Goal: Task Accomplishment & Management: Use online tool/utility

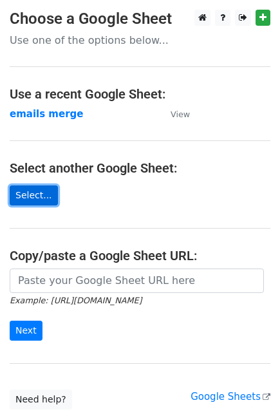
click at [31, 192] on link "Select..." at bounding box center [34, 195] width 48 height 20
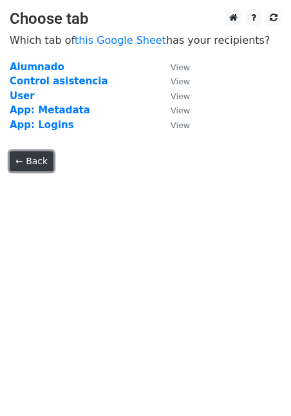
click at [27, 156] on link "← Back" at bounding box center [32, 161] width 44 height 20
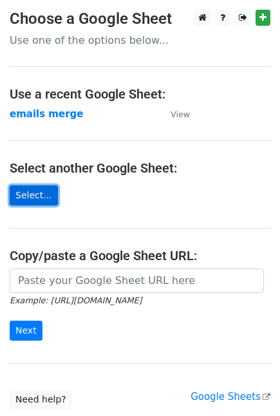
click at [29, 197] on link "Select..." at bounding box center [34, 195] width 48 height 20
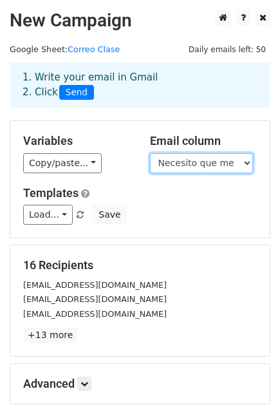
click at [236, 165] on select "Necesito que me pongais vuestros correos de educarex." at bounding box center [201, 163] width 103 height 20
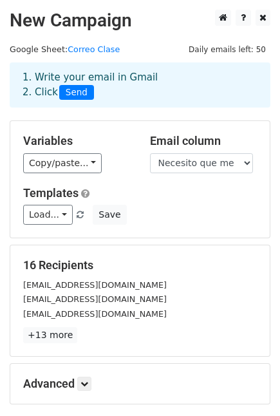
click at [223, 209] on div "Load... No templates saved Save" at bounding box center [140, 215] width 253 height 20
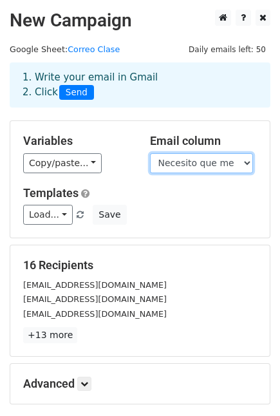
click at [246, 167] on select "Necesito que me pongais vuestros correos de educarex." at bounding box center [201, 163] width 103 height 20
click at [245, 169] on select "Necesito que me pongais vuestros correos de educarex." at bounding box center [201, 163] width 103 height 20
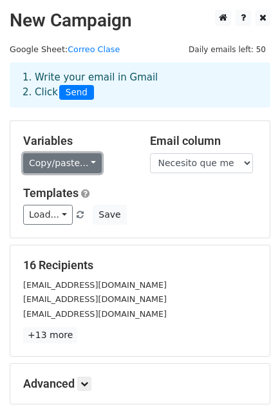
click at [75, 165] on link "Copy/paste..." at bounding box center [62, 163] width 79 height 20
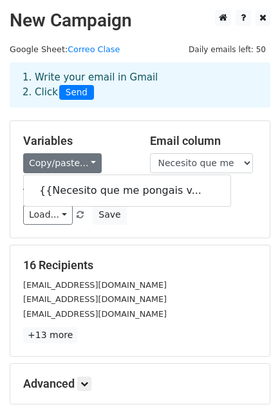
click at [116, 153] on div "Copy/paste... {{Necesito que me pongais v..." at bounding box center [77, 163] width 108 height 20
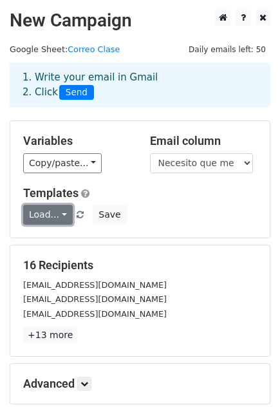
click at [47, 214] on link "Load..." at bounding box center [48, 215] width 50 height 20
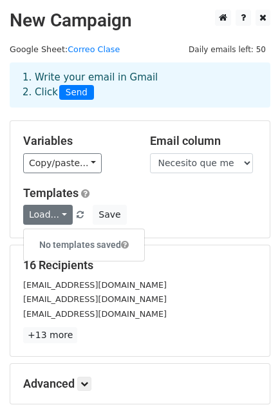
click at [218, 201] on div "Templates Load... No templates saved Save" at bounding box center [140, 205] width 253 height 39
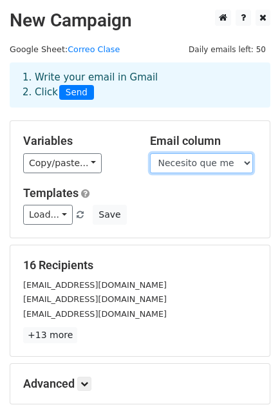
click at [178, 161] on select "Necesito que me pongais vuestros correos de educarex." at bounding box center [201, 163] width 103 height 20
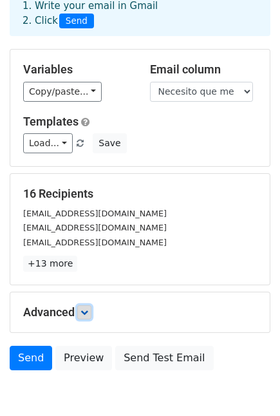
click at [91, 310] on link at bounding box center [84, 312] width 14 height 14
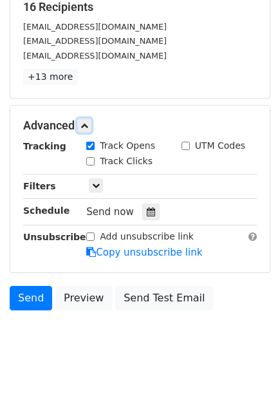
scroll to position [263, 0]
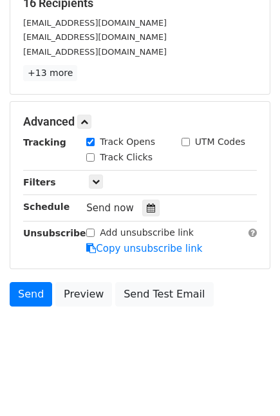
click at [90, 157] on input "Track Clicks" at bounding box center [90, 157] width 8 height 8
checkbox input "true"
click at [104, 180] on div "Only include spreadsheet rows that match the following filters:" at bounding box center [172, 182] width 190 height 15
click at [94, 179] on icon at bounding box center [96, 182] width 8 height 8
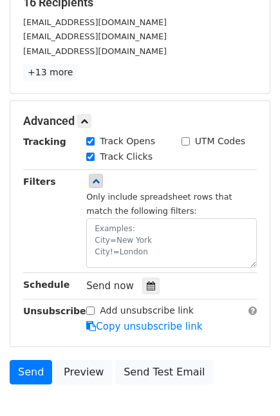
click at [126, 212] on small "Only include spreadsheet rows that match the following filters:" at bounding box center [159, 204] width 146 height 24
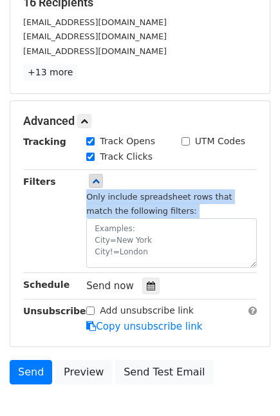
click at [126, 212] on small "Only include spreadsheet rows that match the following filters:" at bounding box center [159, 204] width 146 height 24
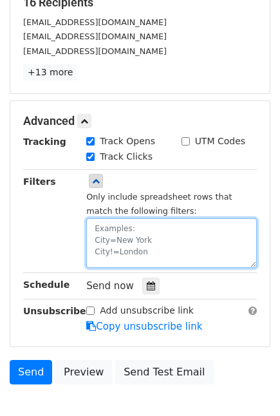
drag, startPoint x: 144, startPoint y: 253, endPoint x: 93, endPoint y: 249, distance: 51.7
click at [93, 249] on textarea at bounding box center [171, 243] width 171 height 50
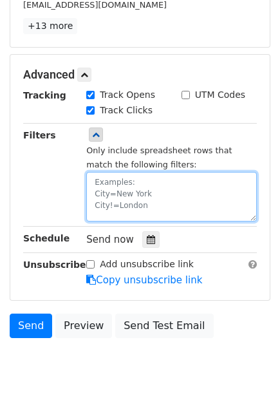
scroll to position [341, 0]
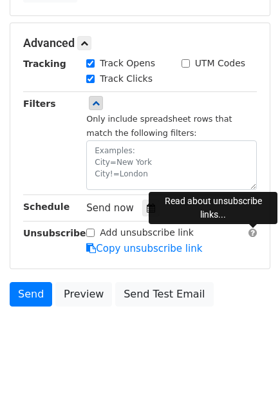
click at [249, 236] on span at bounding box center [253, 233] width 8 height 10
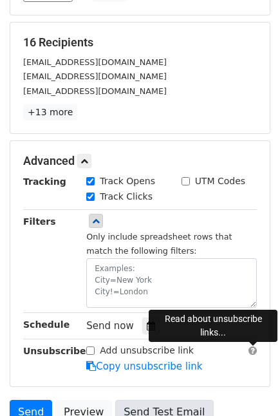
scroll to position [0, 0]
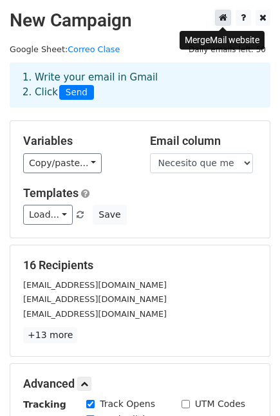
click at [222, 15] on icon at bounding box center [223, 17] width 8 height 9
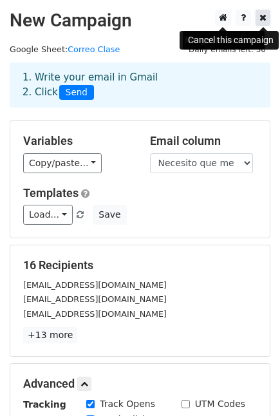
click at [263, 21] on icon at bounding box center [262, 17] width 7 height 9
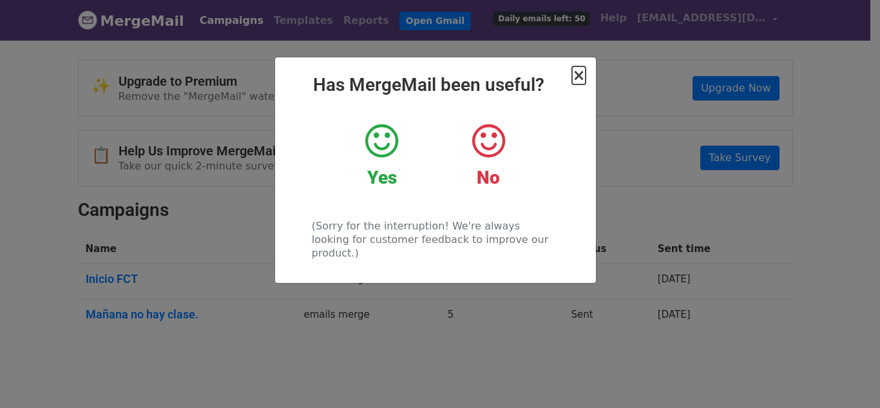
click at [580, 80] on span "×" at bounding box center [578, 75] width 13 height 18
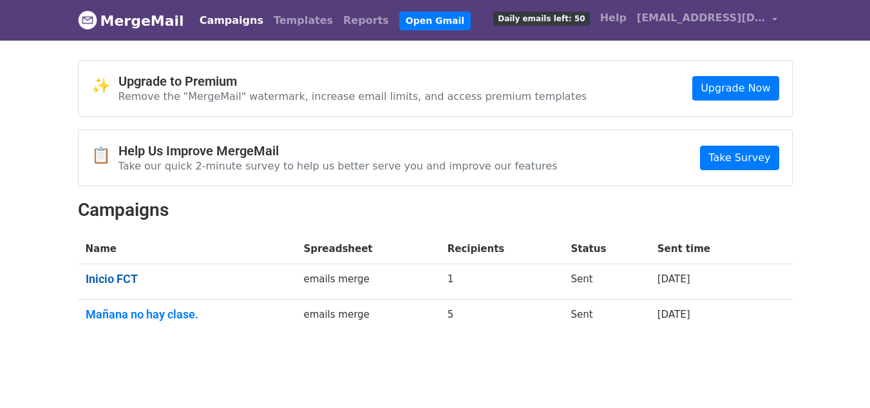
scroll to position [41, 0]
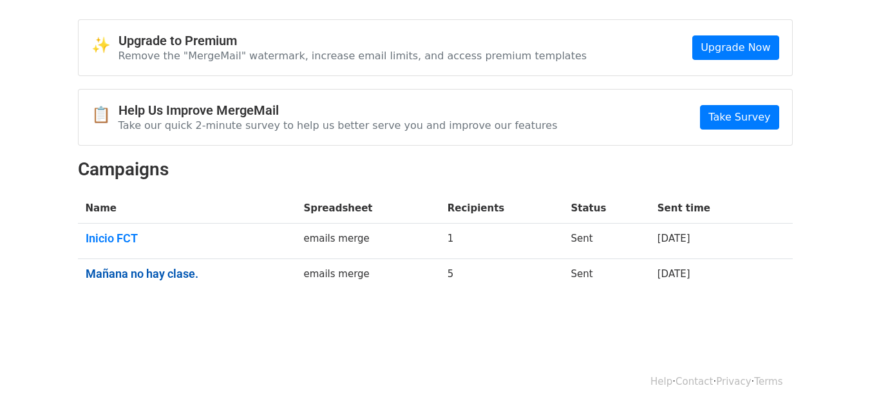
click at [115, 270] on link "Mañana no hay clase." at bounding box center [187, 274] width 203 height 14
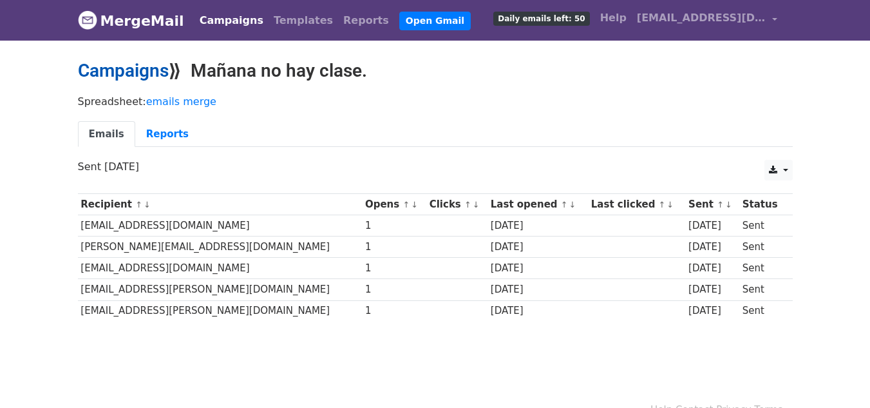
click at [149, 77] on link "Campaigns" at bounding box center [123, 70] width 91 height 21
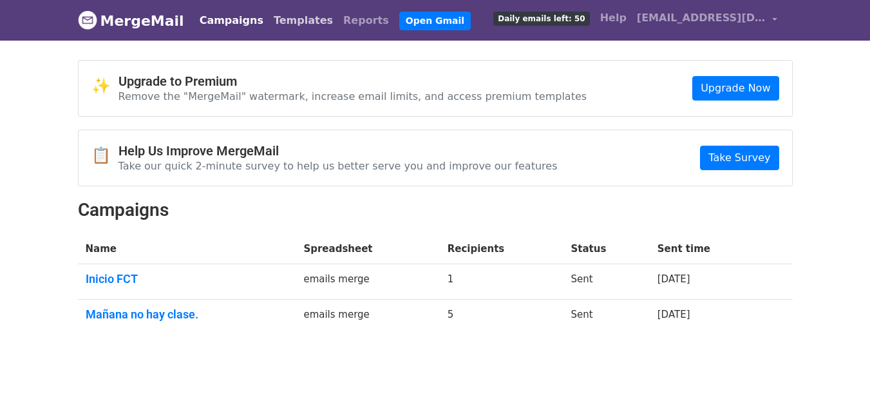
click at [274, 23] on link "Templates" at bounding box center [303, 21] width 70 height 26
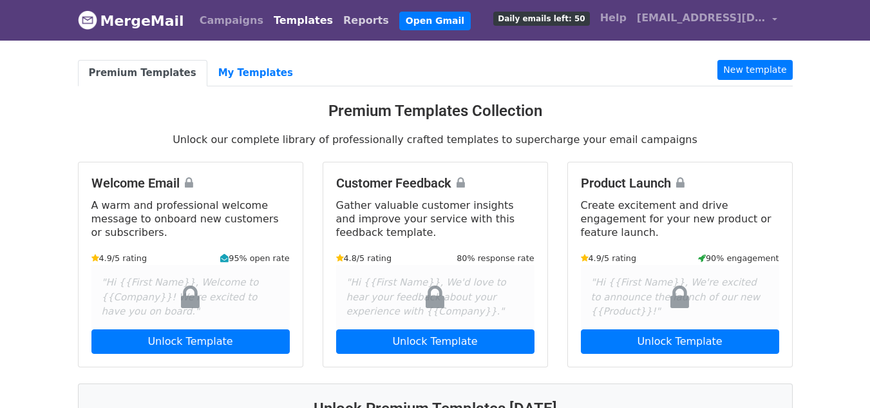
click at [338, 15] on link "Reports" at bounding box center [366, 21] width 56 height 26
